Goal: Task Accomplishment & Management: Use online tool/utility

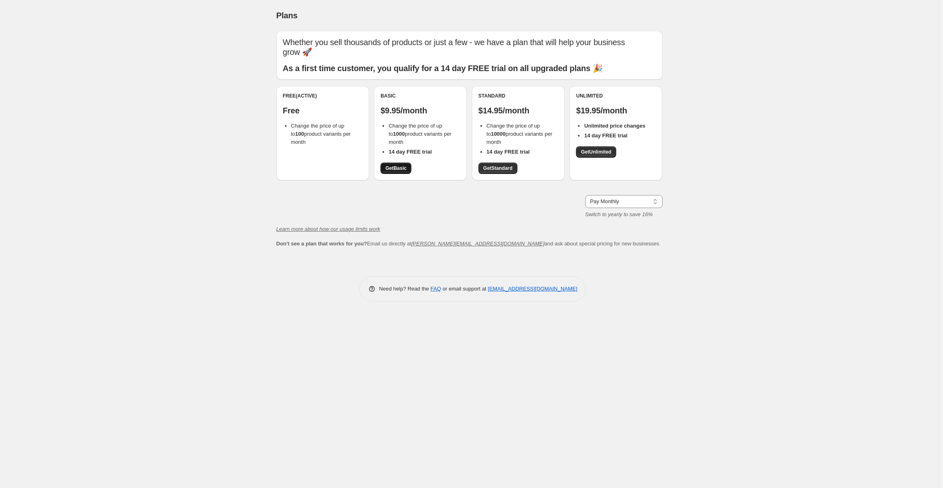
click at [403, 169] on span "Get Basic" at bounding box center [395, 168] width 21 height 7
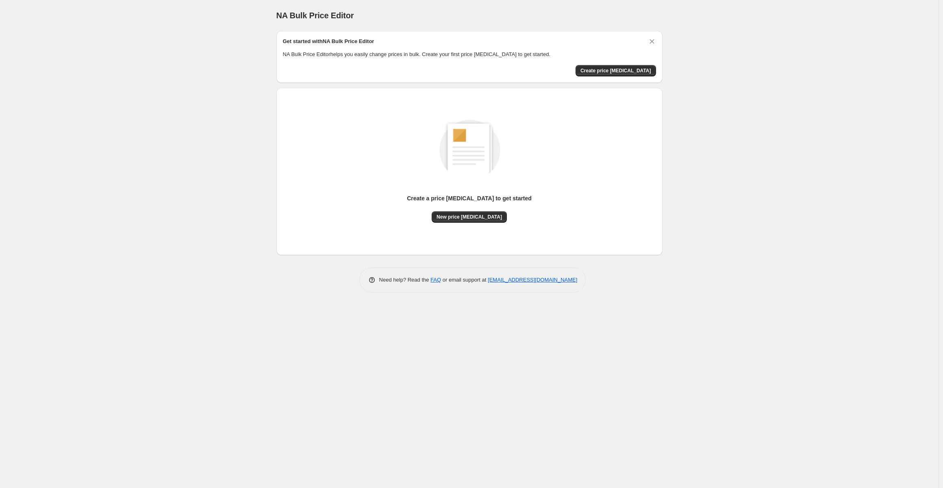
click at [466, 218] on span "New price [MEDICAL_DATA]" at bounding box center [469, 217] width 65 height 7
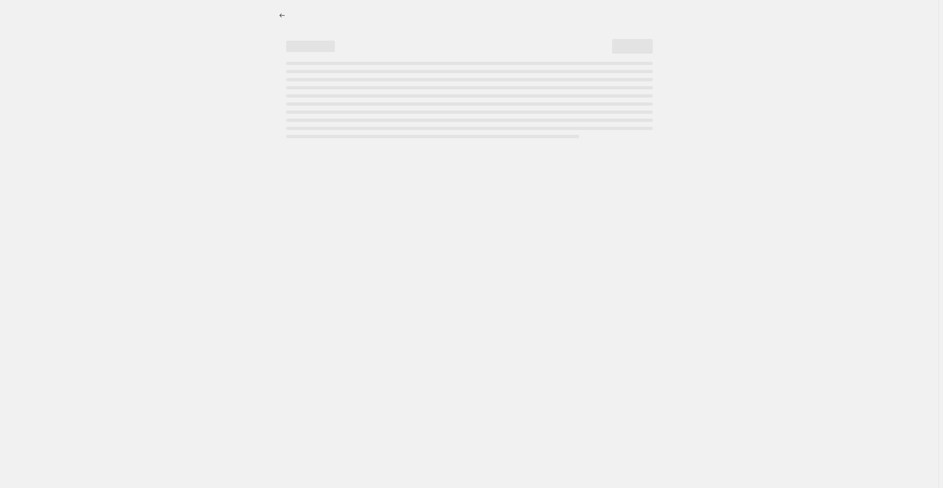
select select "percentage"
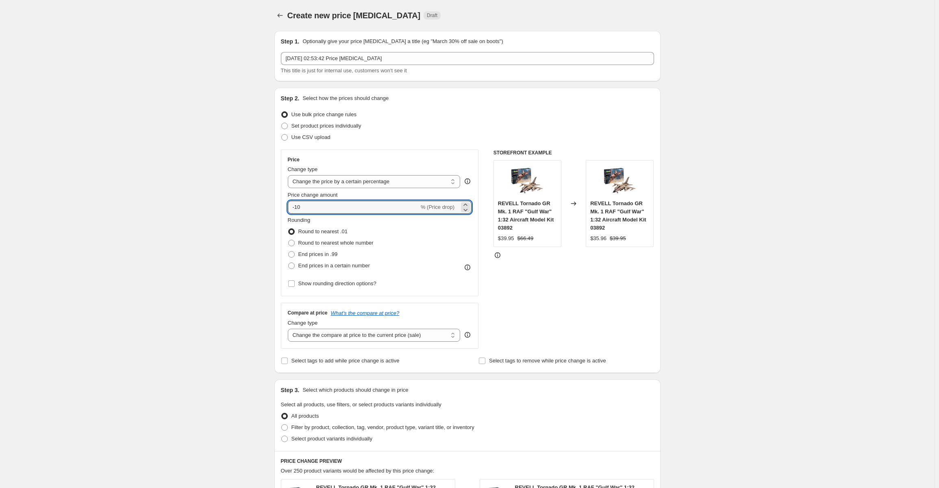
drag, startPoint x: 311, startPoint y: 209, endPoint x: 289, endPoint y: 208, distance: 22.4
click at [289, 209] on div "Price Change type Change the price to a certain amount Change the price by a ce…" at bounding box center [380, 223] width 198 height 147
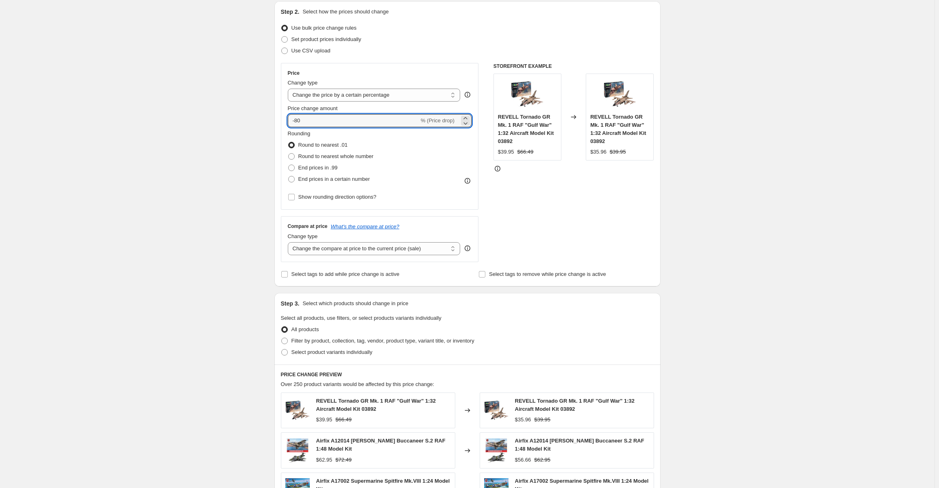
scroll to position [122, 0]
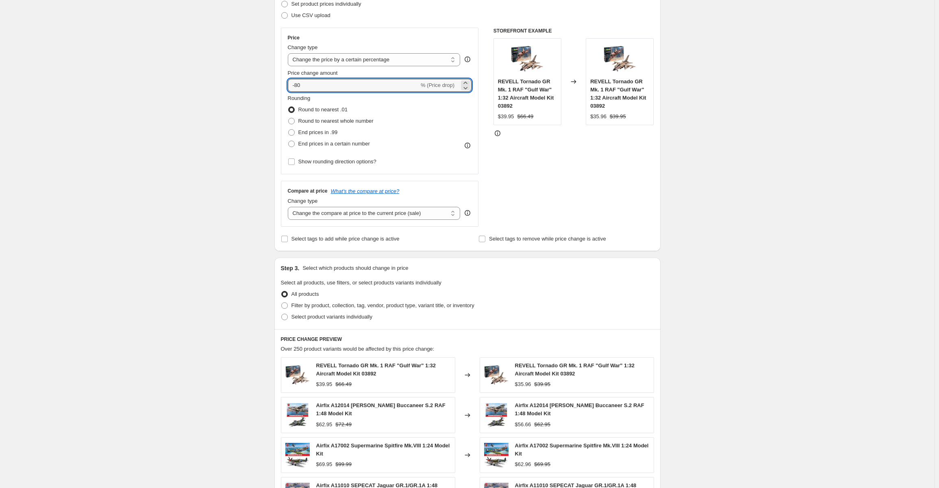
type input "-80"
click at [588, 196] on div "STOREFRONT EXAMPLE REVELL Tornado GR Mk. 1 RAF "Gulf War" 1:32 Aircraft Model K…" at bounding box center [574, 127] width 161 height 199
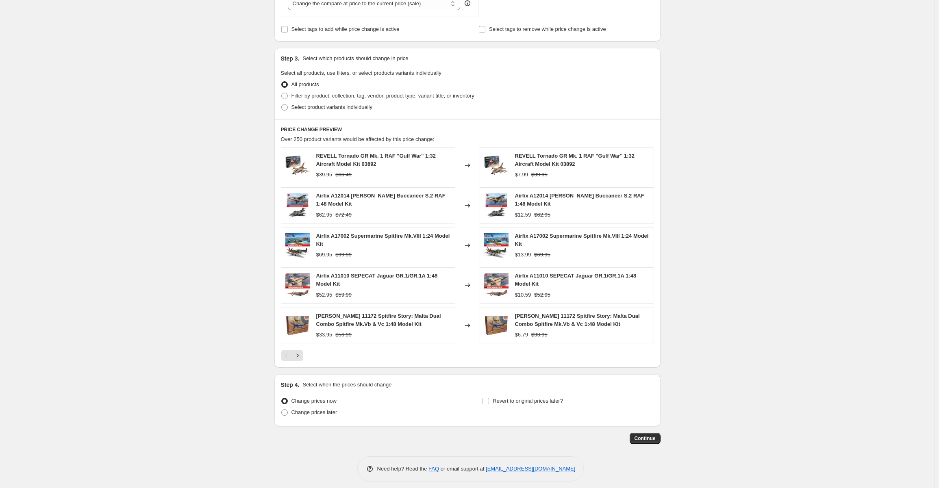
scroll to position [335, 0]
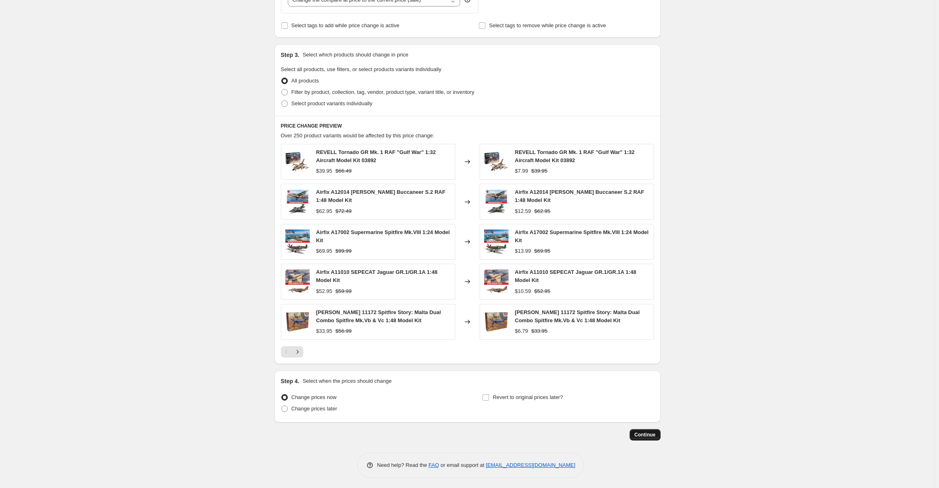
click at [652, 433] on span "Continue" at bounding box center [645, 435] width 21 height 7
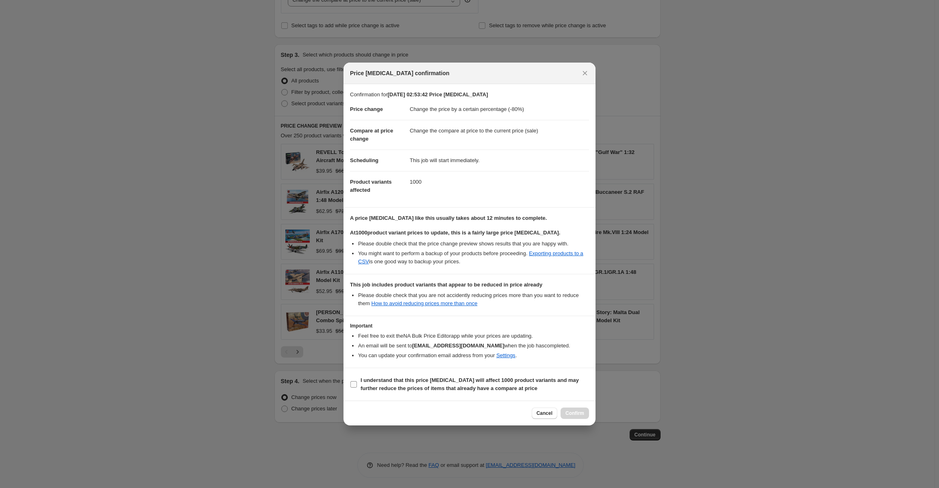
click at [354, 383] on input "I understand that this price change job will affect 1000 product variants and m…" at bounding box center [354, 384] width 7 height 7
checkbox input "true"
click at [580, 414] on span "Confirm" at bounding box center [575, 413] width 19 height 7
